Goal: Information Seeking & Learning: Learn about a topic

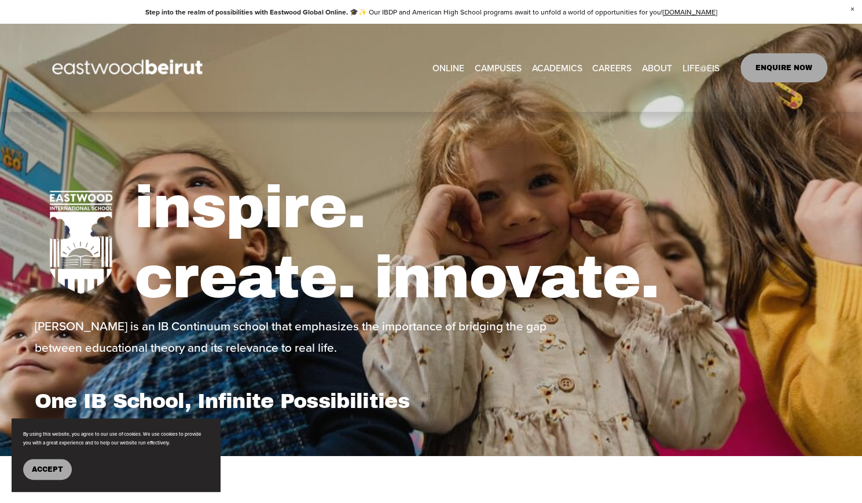
click at [0, 0] on span "Tuition & Financial Aid" at bounding box center [0, 0] width 0 height 0
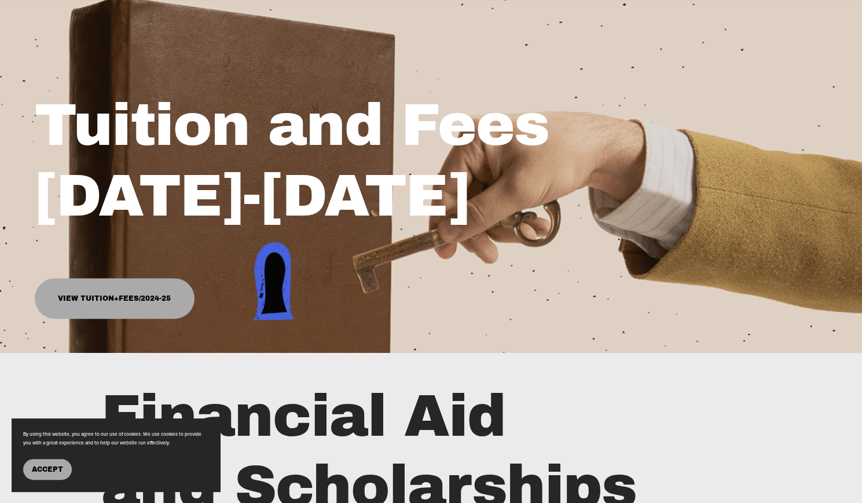
scroll to position [135, 0]
click at [50, 466] on span "Accept" at bounding box center [47, 469] width 31 height 8
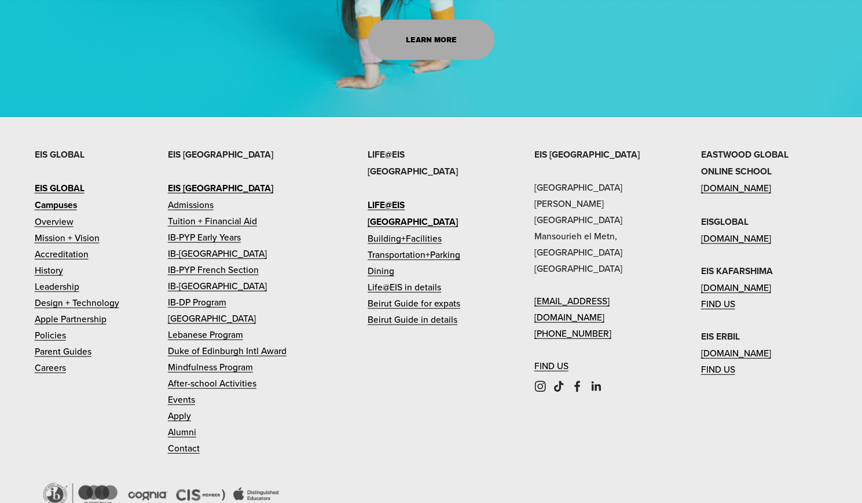
scroll to position [1504, 0]
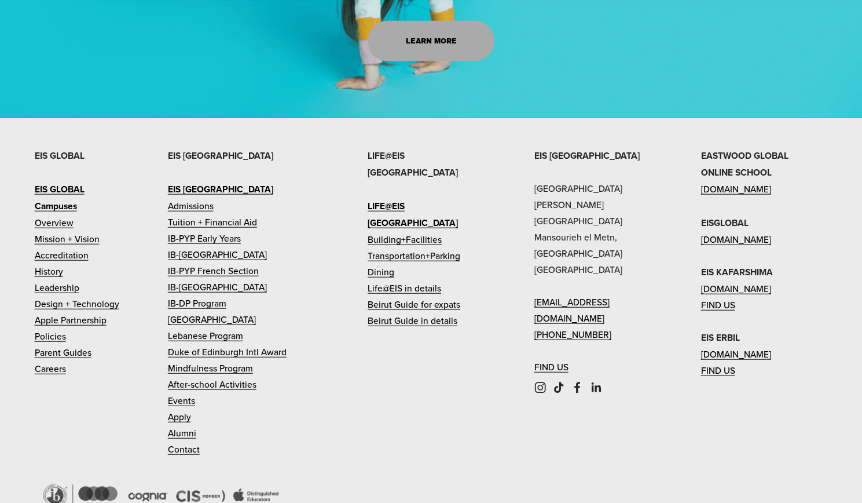
click at [230, 327] on link "[GEOGRAPHIC_DATA]" at bounding box center [212, 319] width 88 height 16
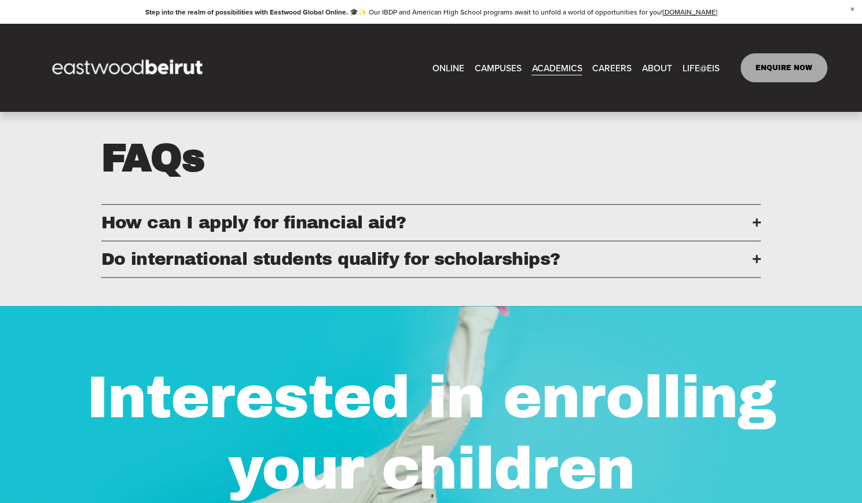
scroll to position [834, 0]
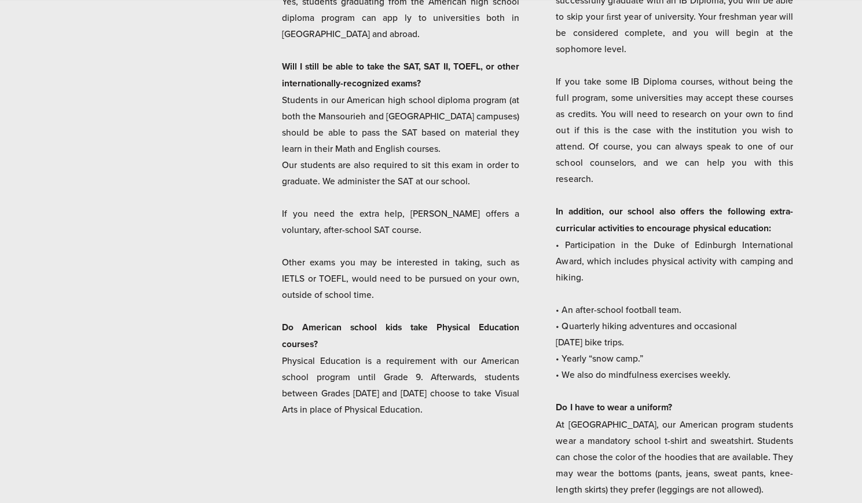
scroll to position [2898, 0]
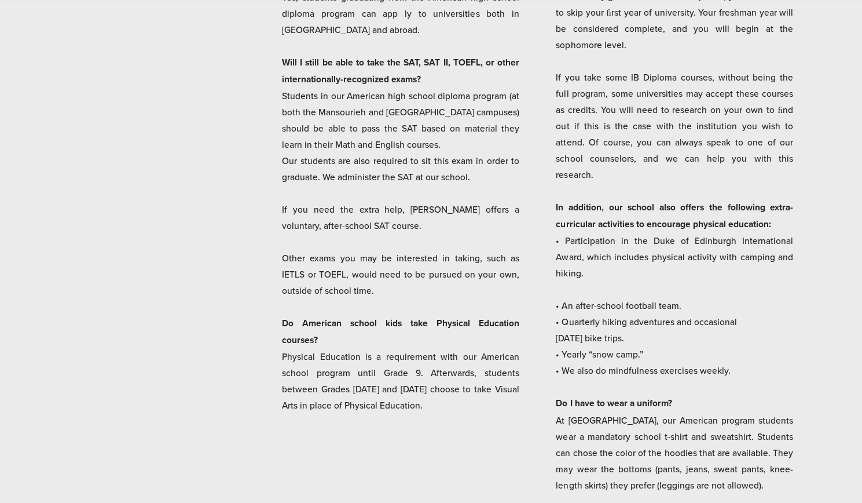
click at [796, 424] on div "FAQs Will I be able to attend universities in Lebanon after completing the Amer…" at bounding box center [431, 199] width 793 height 588
